Goal: Communication & Community: Share content

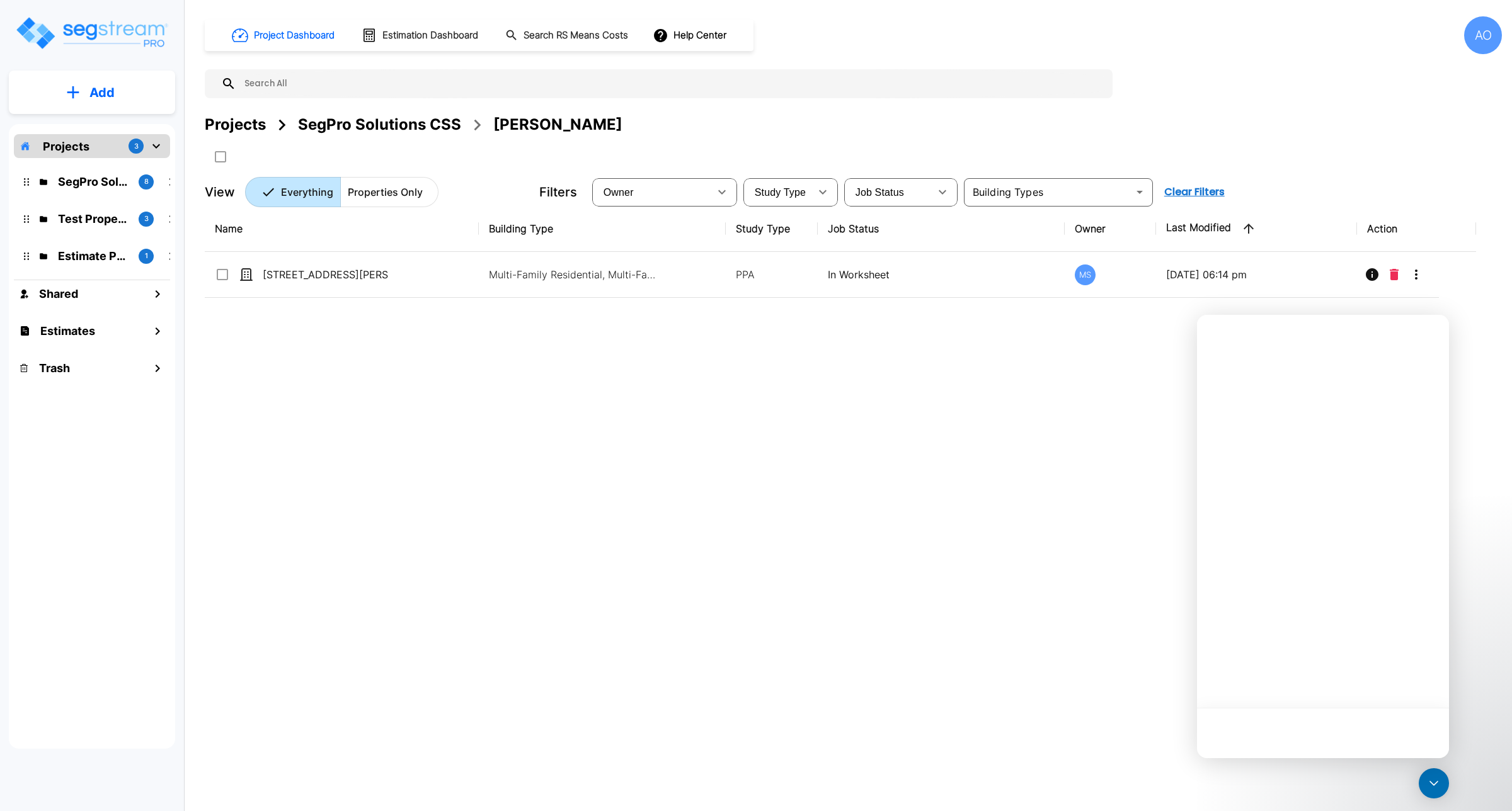
click at [402, 35] on h1 "Estimation Dashboard" at bounding box center [430, 35] width 95 height 14
click at [397, 25] on button "Estimation Dashboard" at bounding box center [421, 35] width 128 height 26
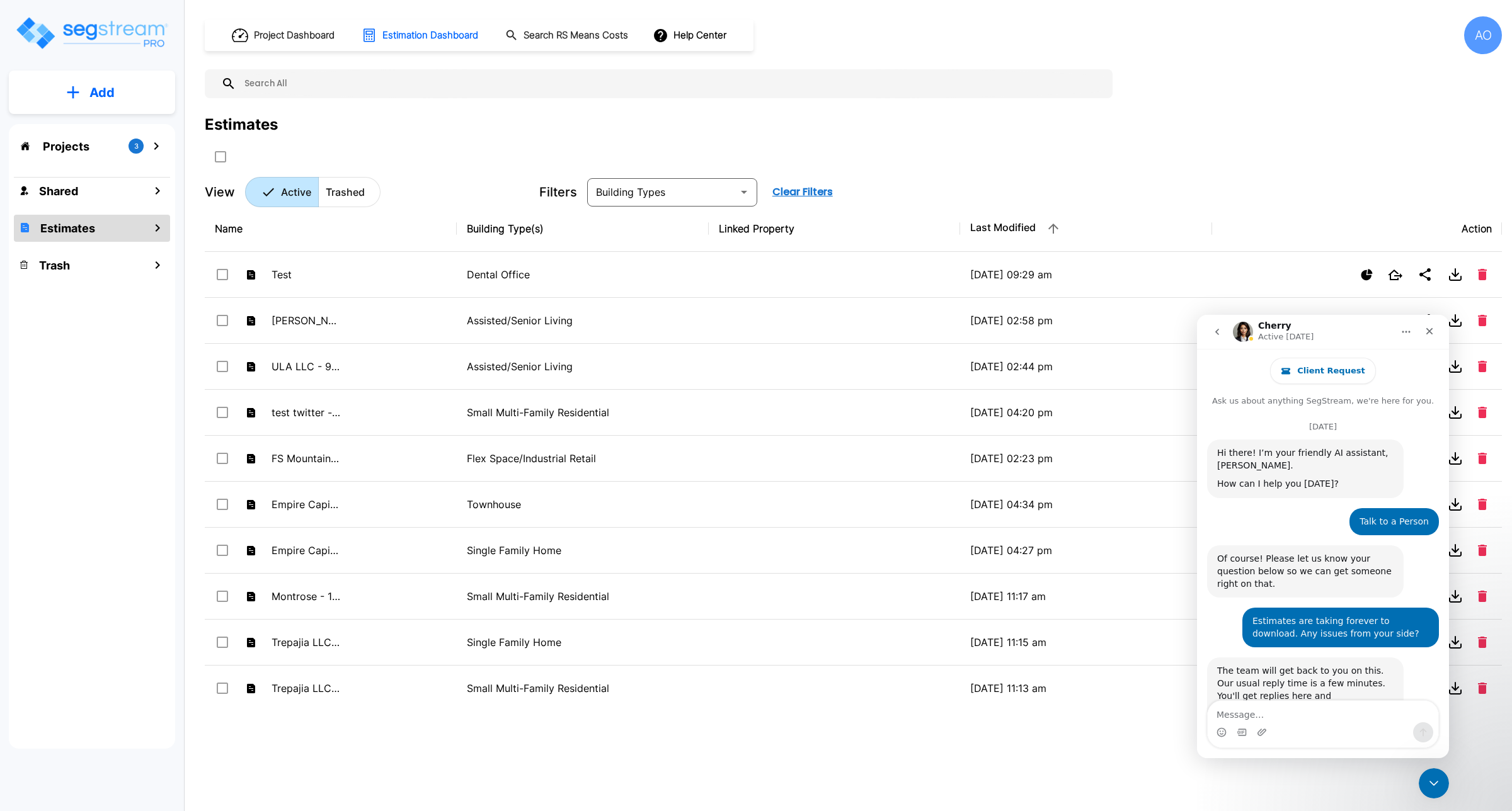
scroll to position [3525, 0]
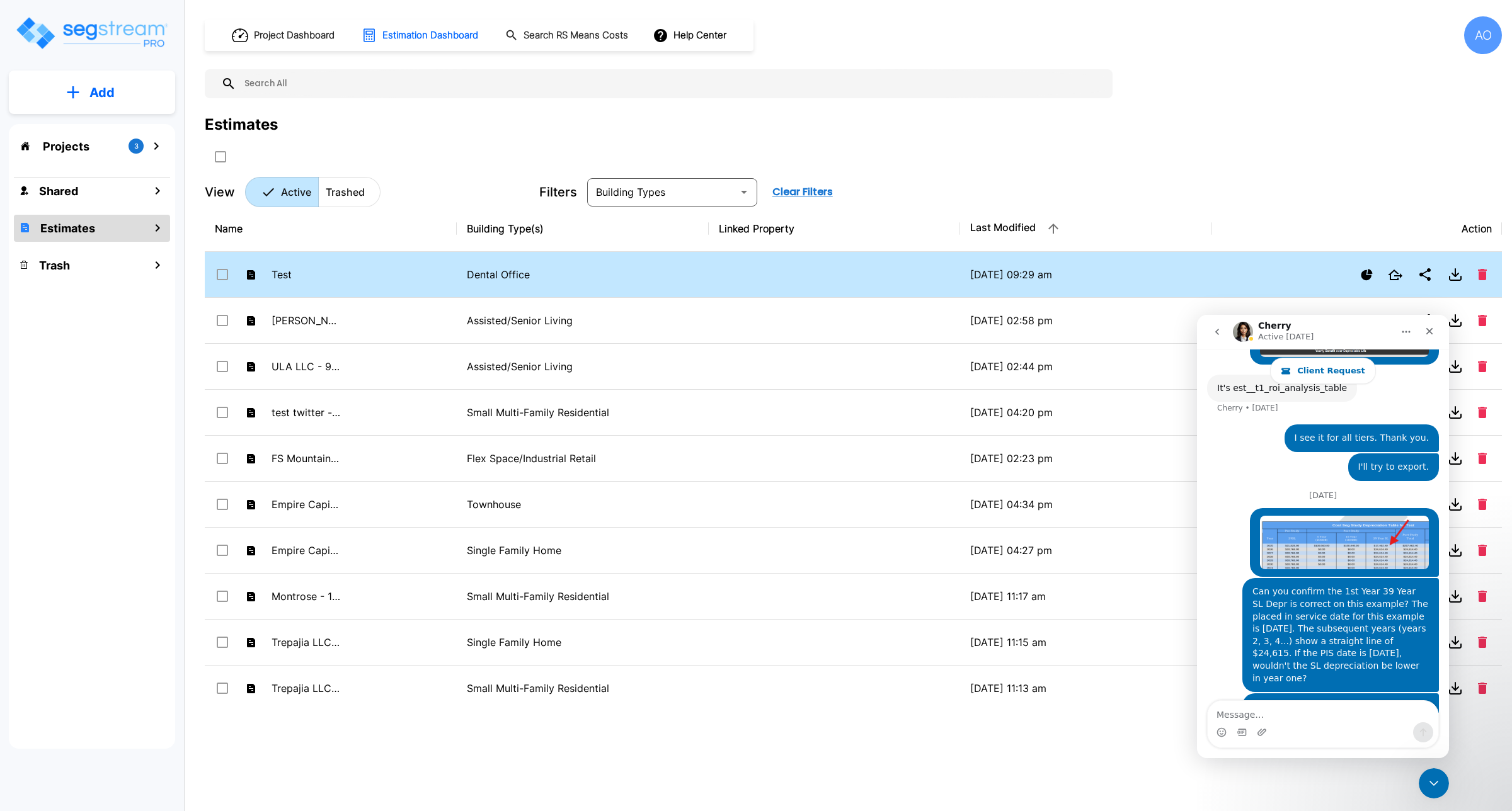
click at [472, 279] on p "Dental Office" at bounding box center [582, 274] width 232 height 15
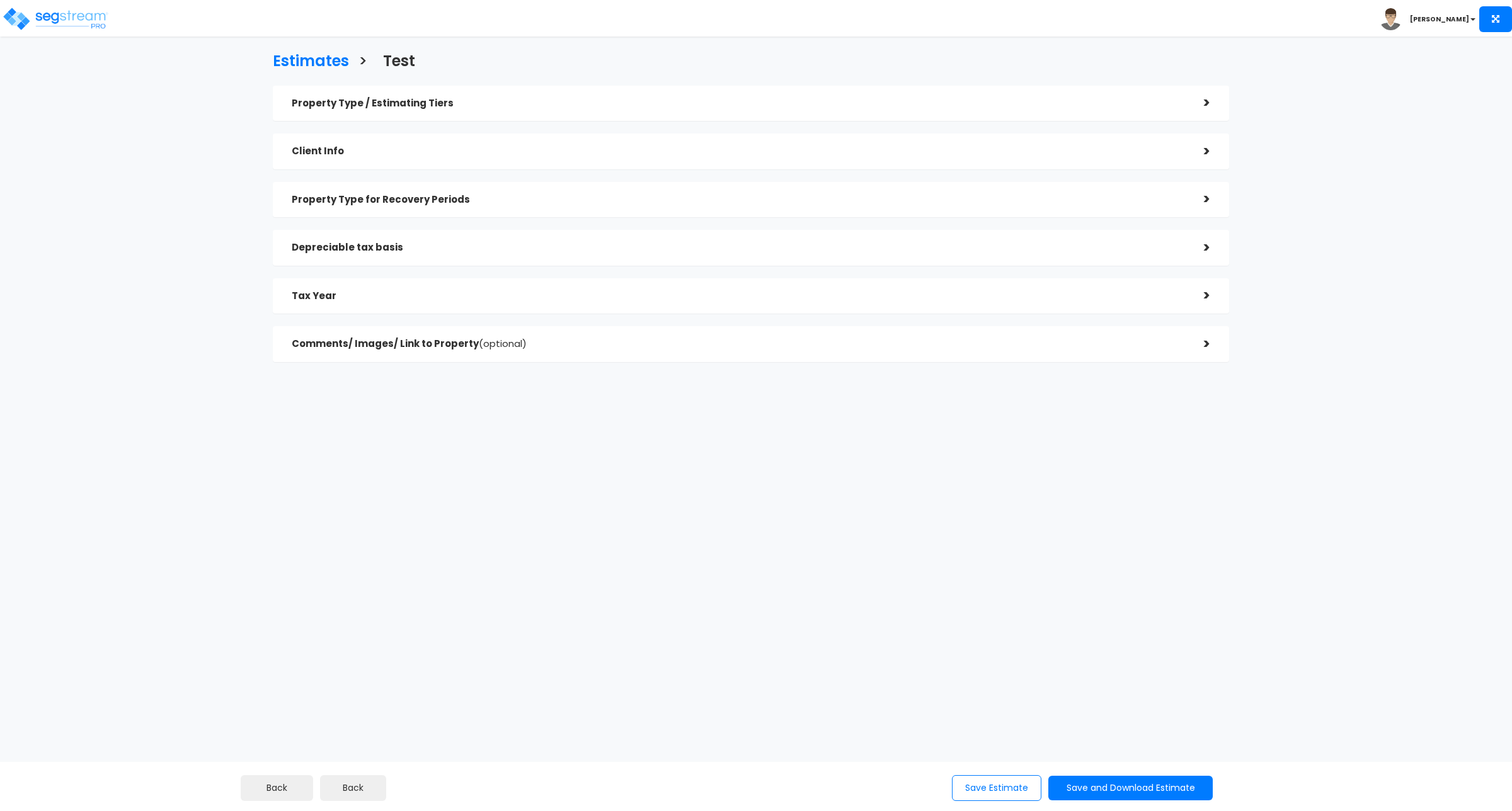
checkbox input "true"
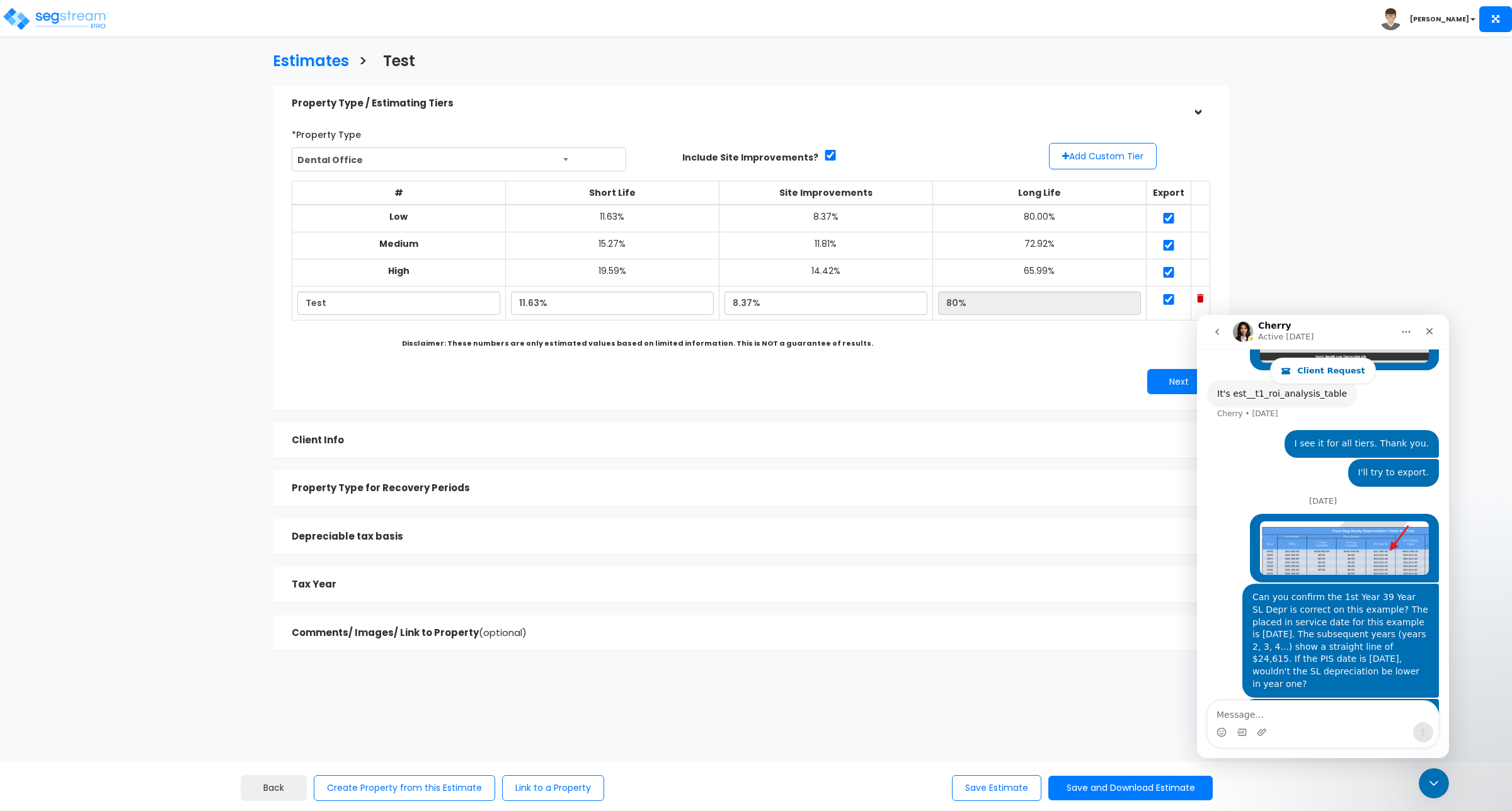
scroll to position [3525, 0]
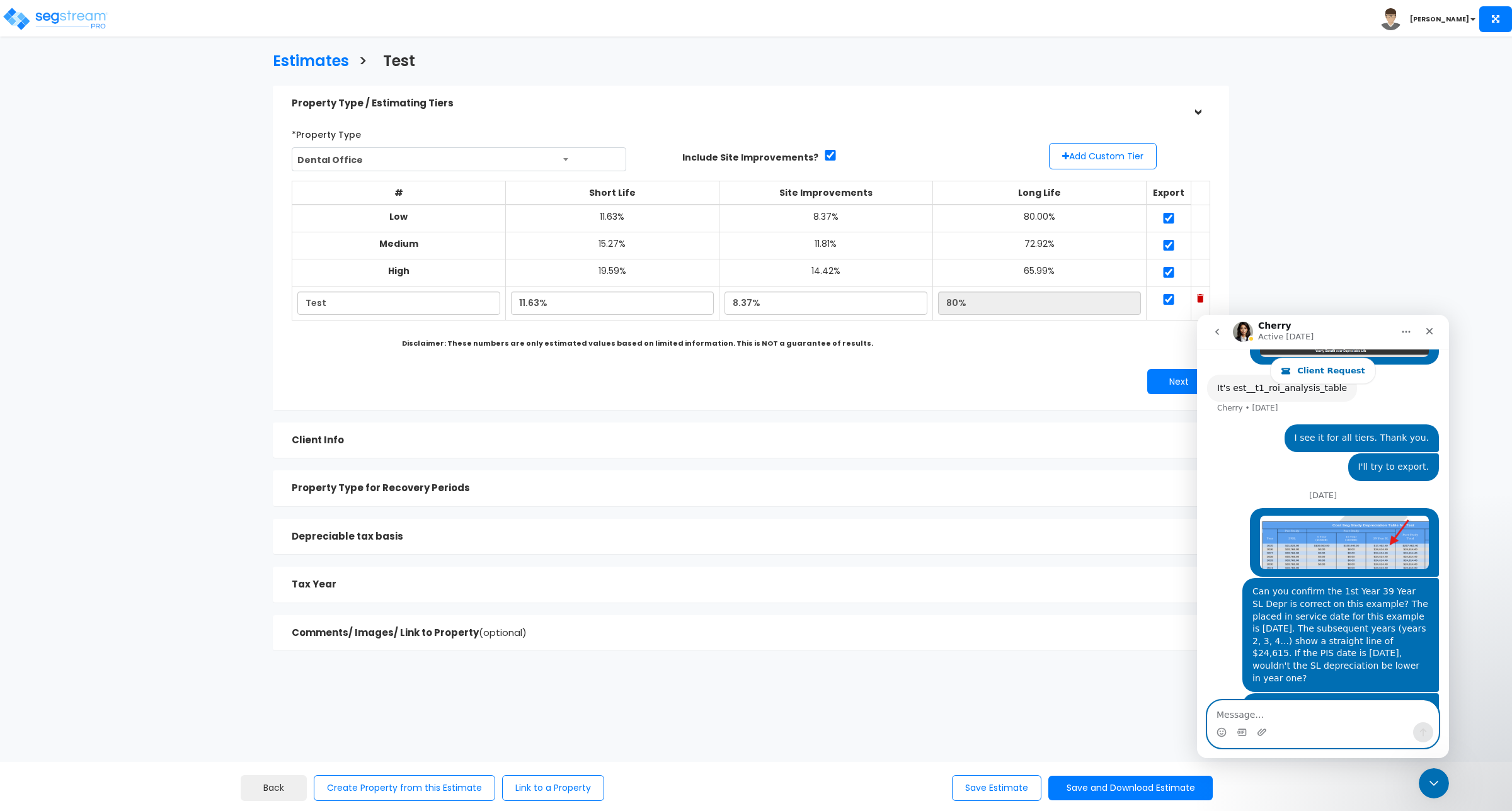
click at [1248, 702] on textarea "Message…" at bounding box center [1324, 712] width 231 height 22
paste textarea "[URL][DOMAIN_NAME]"
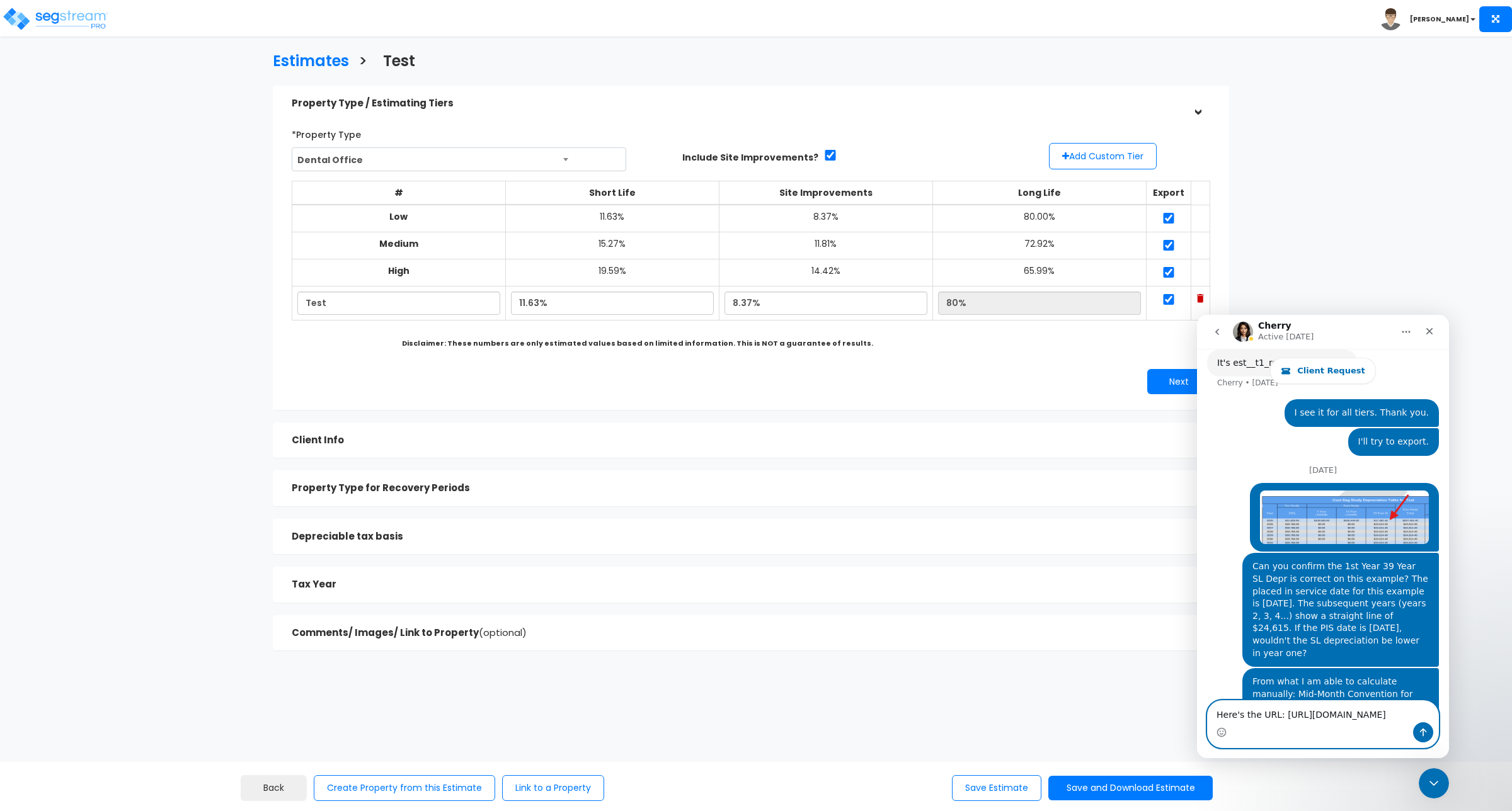
click at [1270, 701] on textarea "Here's the URL: [URL][DOMAIN_NAME]" at bounding box center [1324, 712] width 231 height 22
type textarea "Here's the URL for the estimate: [URL][DOMAIN_NAME]"
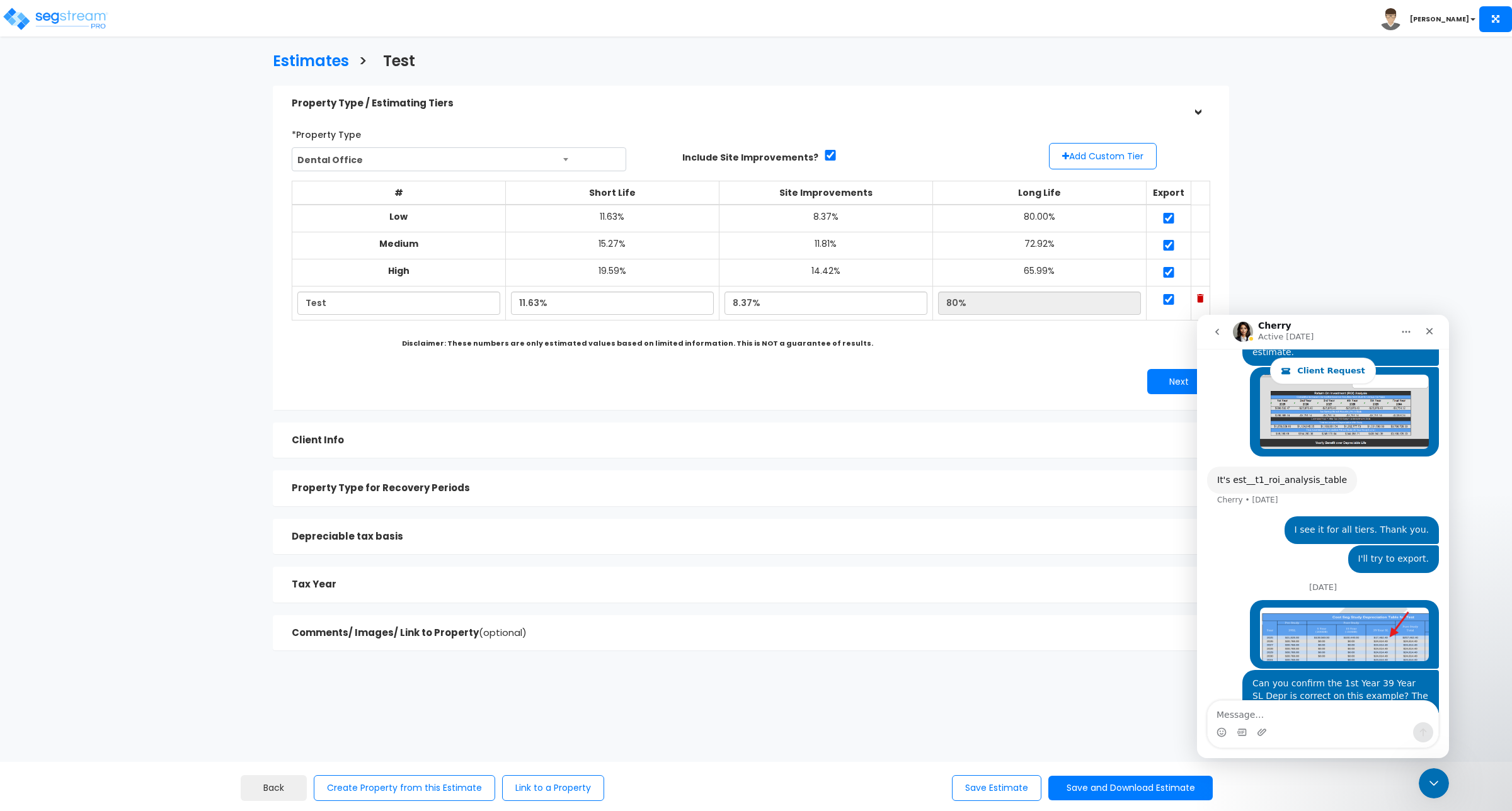
scroll to position [3399, 0]
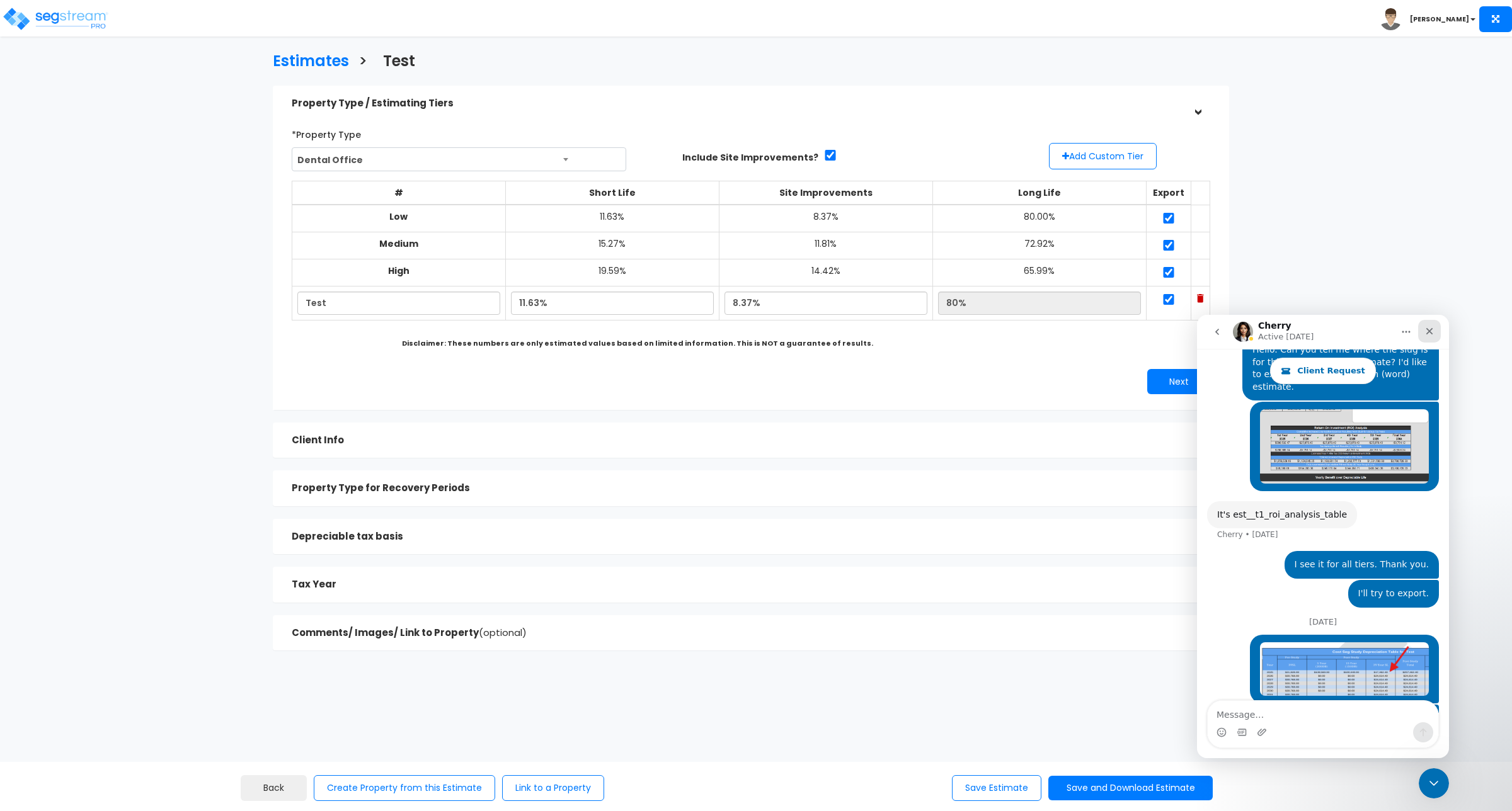
click at [1437, 340] on div "Close" at bounding box center [1429, 331] width 22 height 22
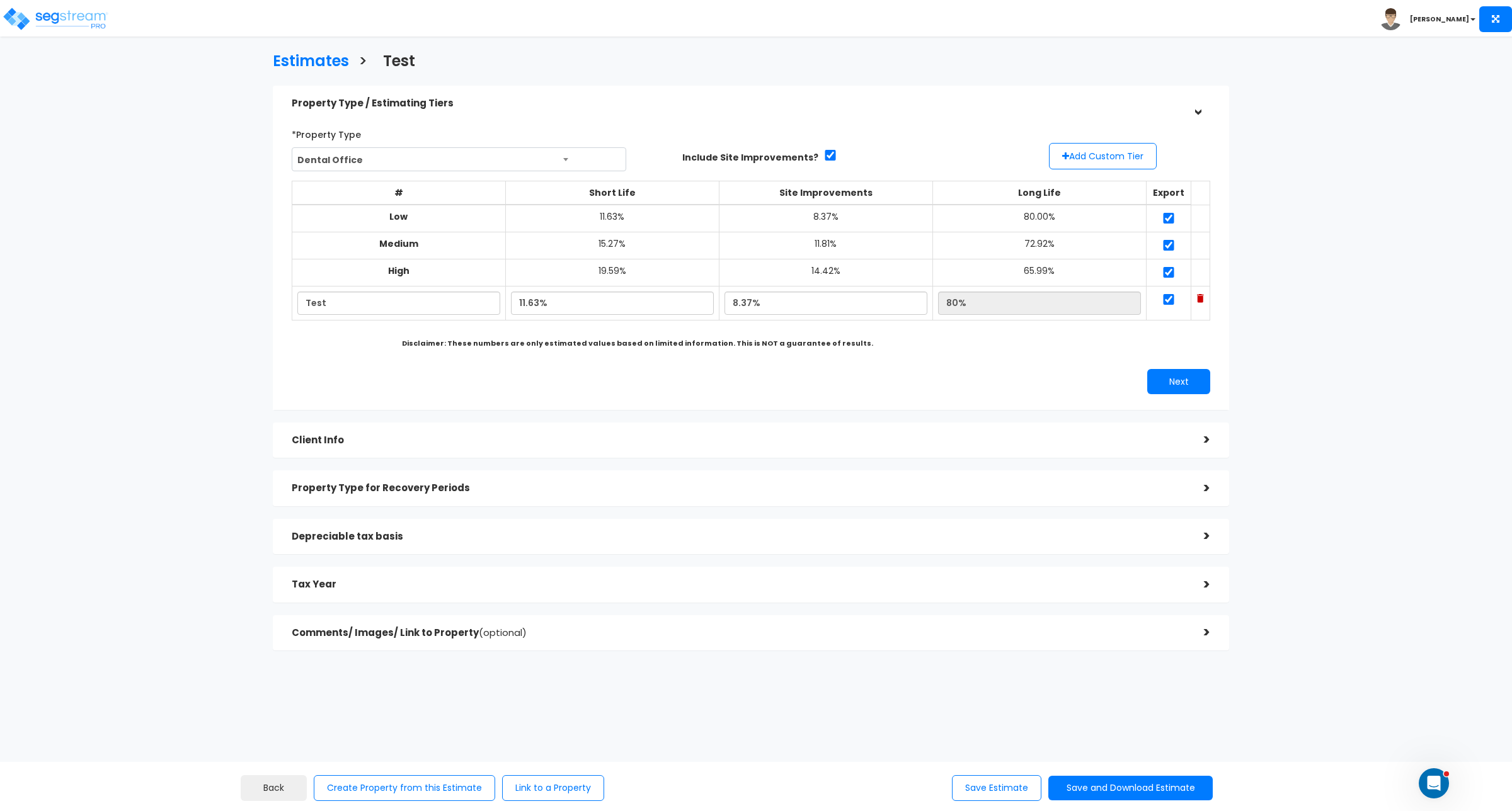
scroll to position [3588, 0]
click at [1333, 379] on div "Estimates > Test Property Type / Estimating Tiers > *Property Type Dental Offic…" at bounding box center [751, 355] width 1244 height 898
